Goal: Task Accomplishment & Management: Manage account settings

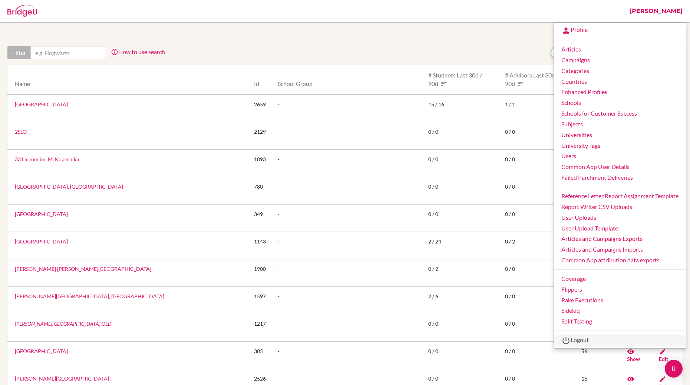
click at [579, 341] on link "Logout" at bounding box center [620, 341] width 132 height 12
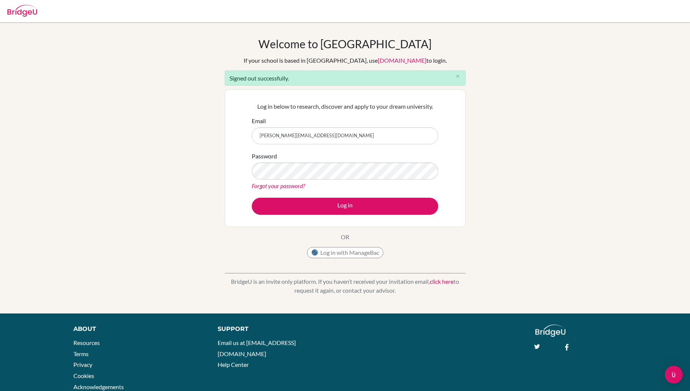
click at [359, 131] on input "[PERSON_NAME][EMAIL_ADDRESS][DOMAIN_NAME]" at bounding box center [345, 135] width 187 height 17
type input "[EMAIL_ADDRESS][DOMAIN_NAME]"
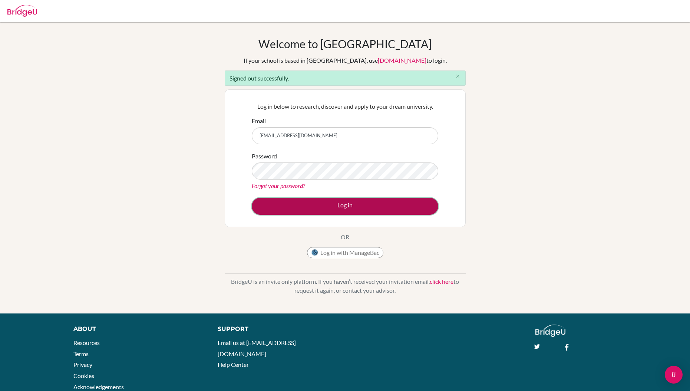
click at [342, 205] on button "Log in" at bounding box center [345, 206] width 187 height 17
